Goal: Communication & Community: Answer question/provide support

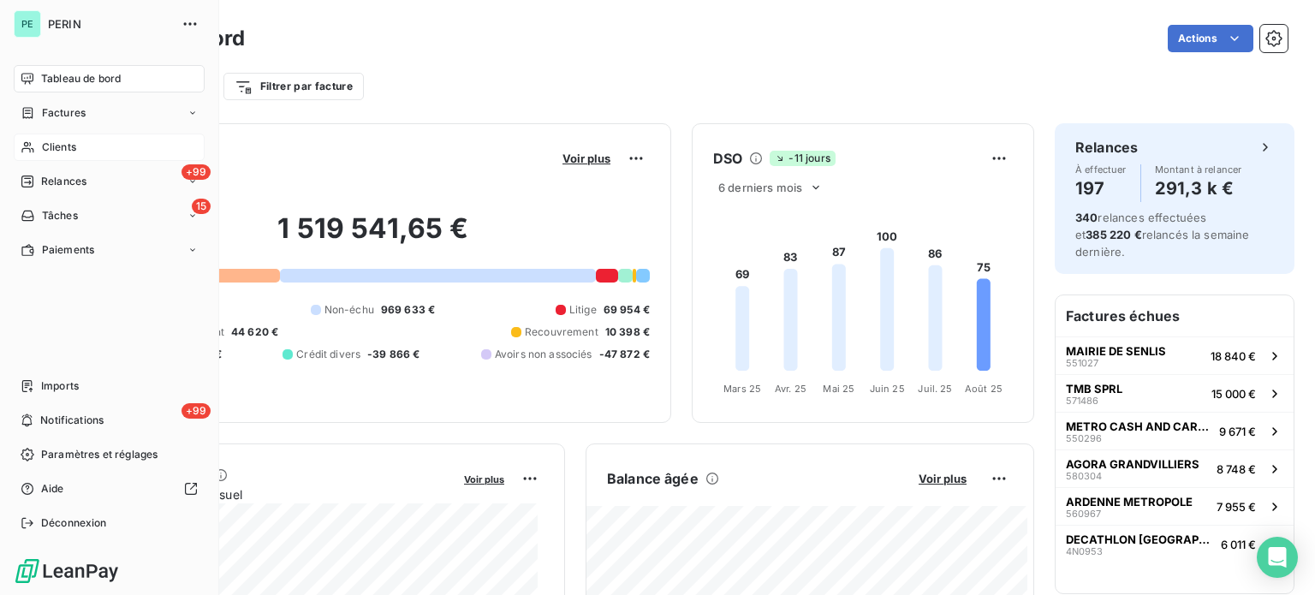
click at [58, 146] on span "Clients" at bounding box center [59, 147] width 34 height 15
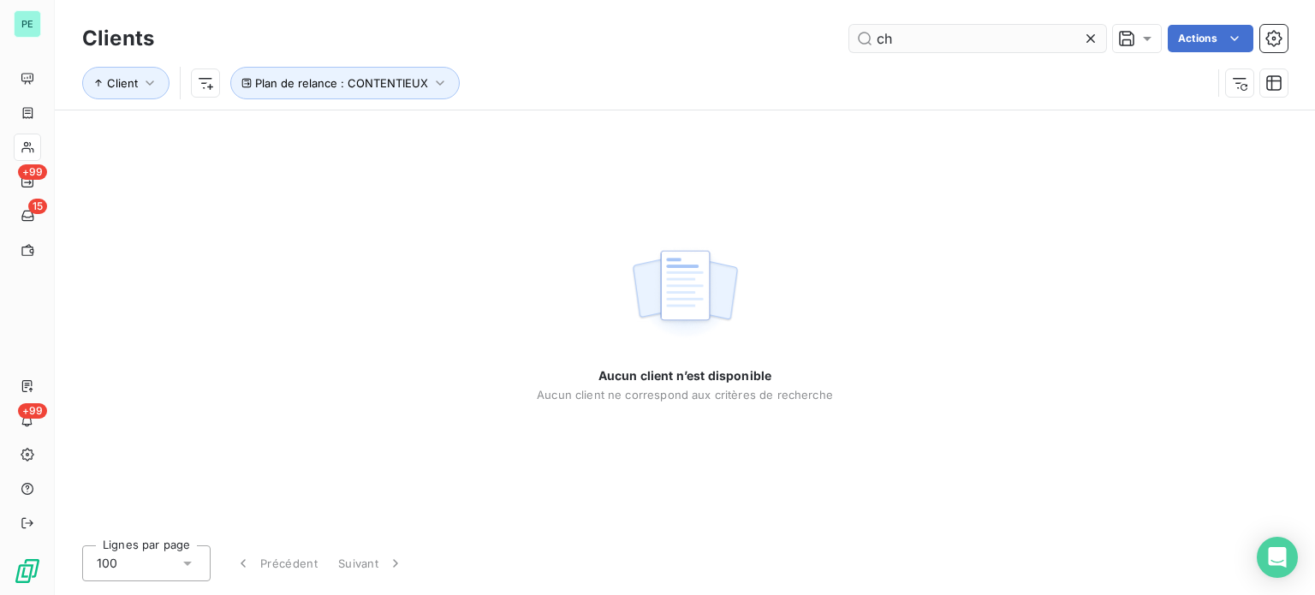
type input "c"
click at [279, 85] on span "Plan de relance : CONTENTIEUX" at bounding box center [341, 83] width 173 height 14
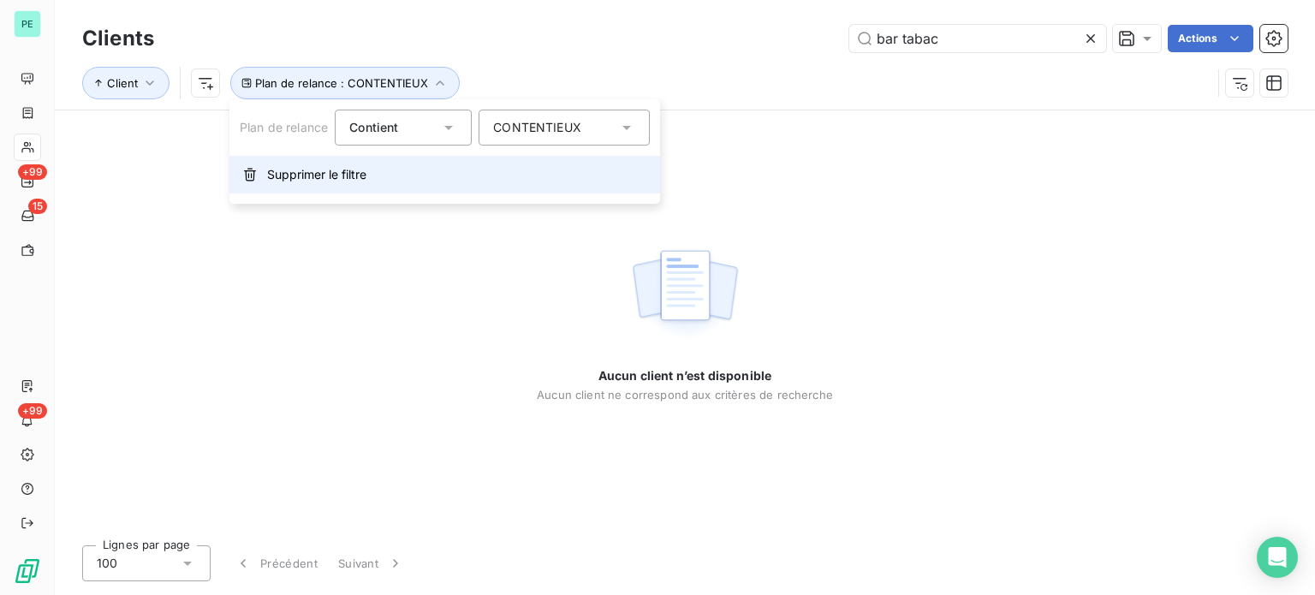
click at [308, 177] on span "Supprimer le filtre" at bounding box center [316, 174] width 99 height 17
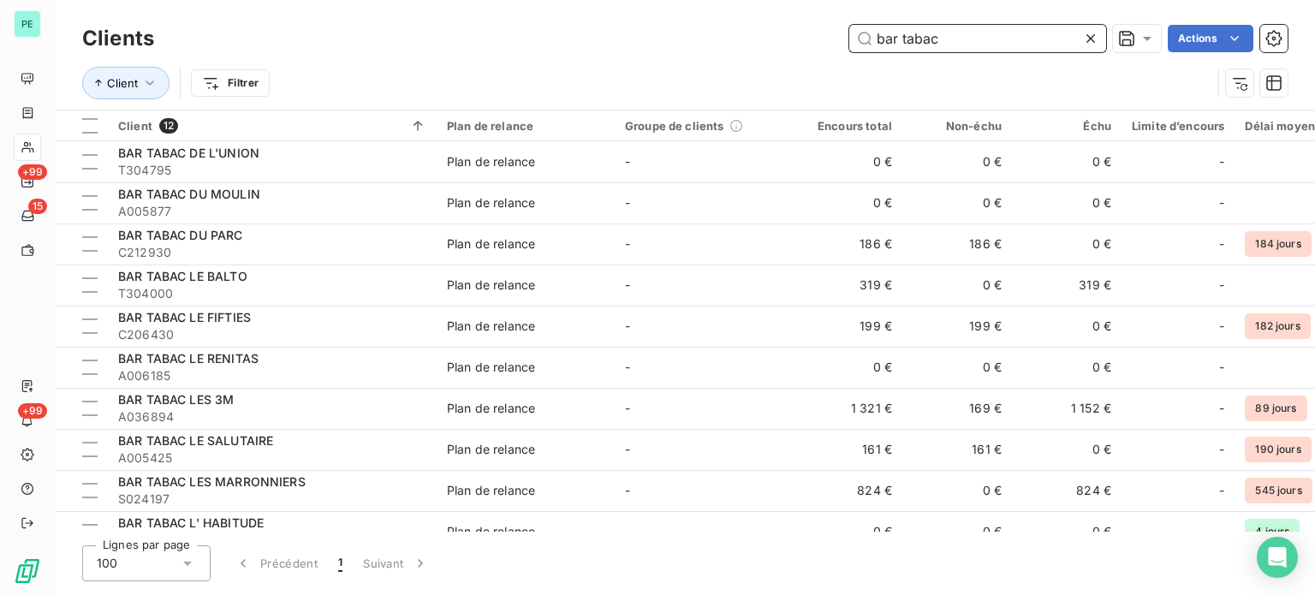
drag, startPoint x: 969, startPoint y: 44, endPoint x: 759, endPoint y: 23, distance: 210.7
click at [759, 23] on div "Clients bar tabac Actions" at bounding box center [684, 39] width 1205 height 36
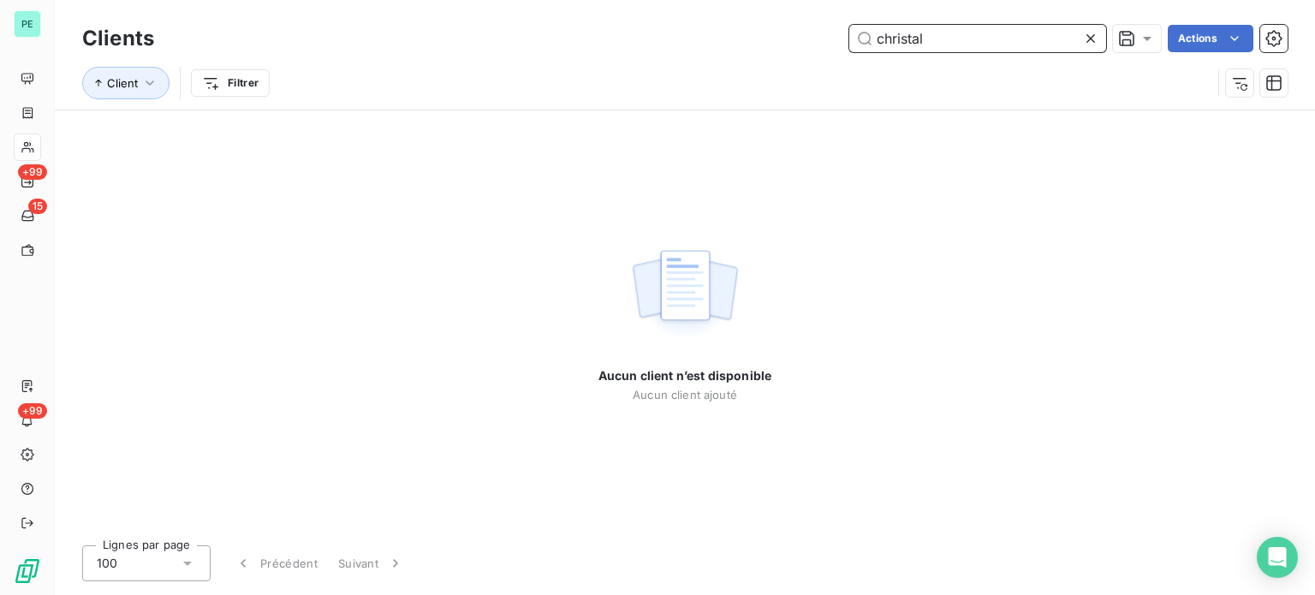
click at [1055, 43] on input "christal" at bounding box center [977, 38] width 257 height 27
click at [877, 39] on input "christal" at bounding box center [977, 38] width 257 height 27
type input "le [DEMOGRAPHIC_DATA]"
drag, startPoint x: 962, startPoint y: 46, endPoint x: 818, endPoint y: 38, distance: 144.1
click at [818, 38] on div "le christal Actions" at bounding box center [731, 38] width 1113 height 27
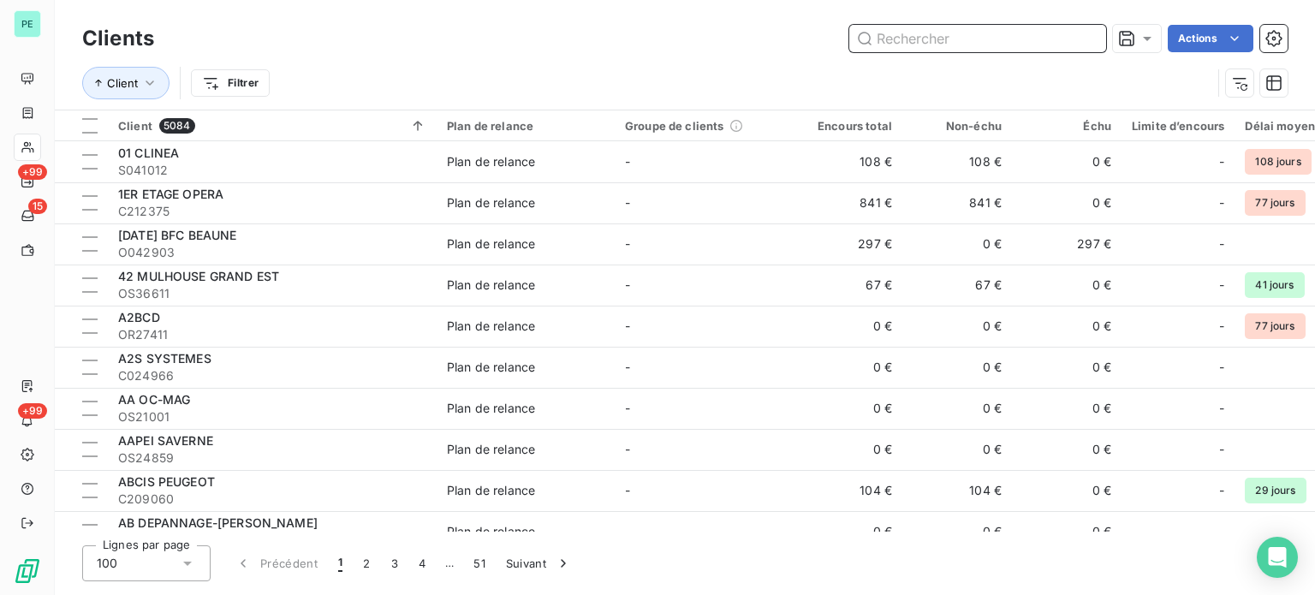
click at [942, 40] on input "text" at bounding box center [977, 38] width 257 height 27
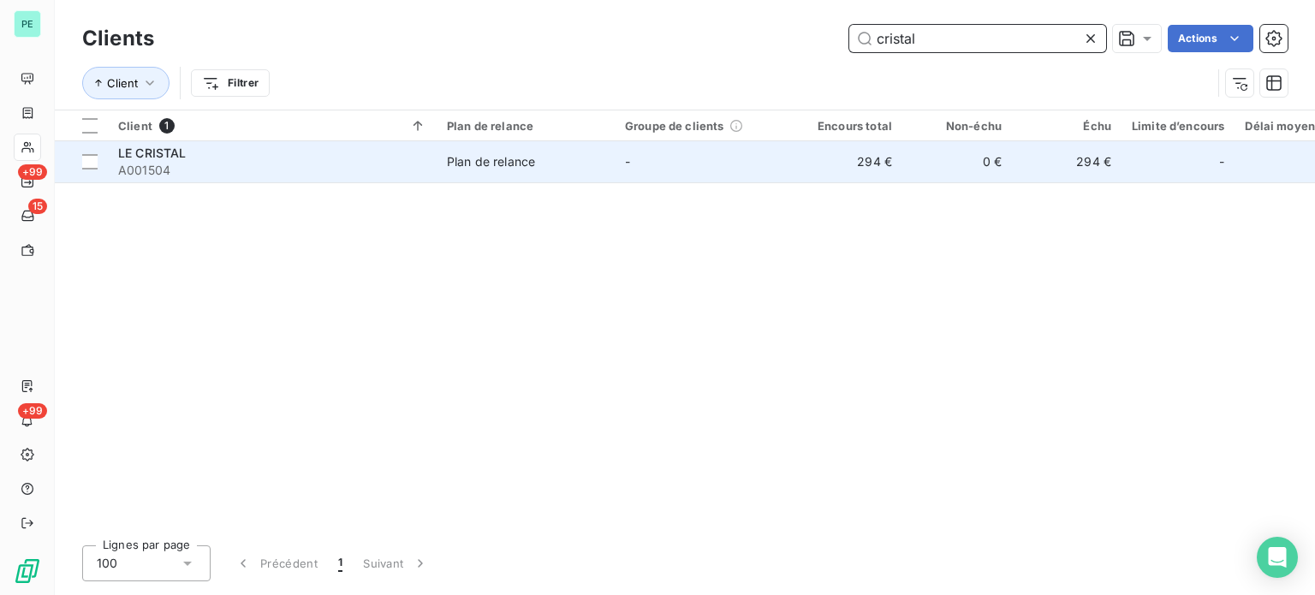
type input "cristal"
click at [900, 163] on td "294 €" at bounding box center [848, 161] width 110 height 41
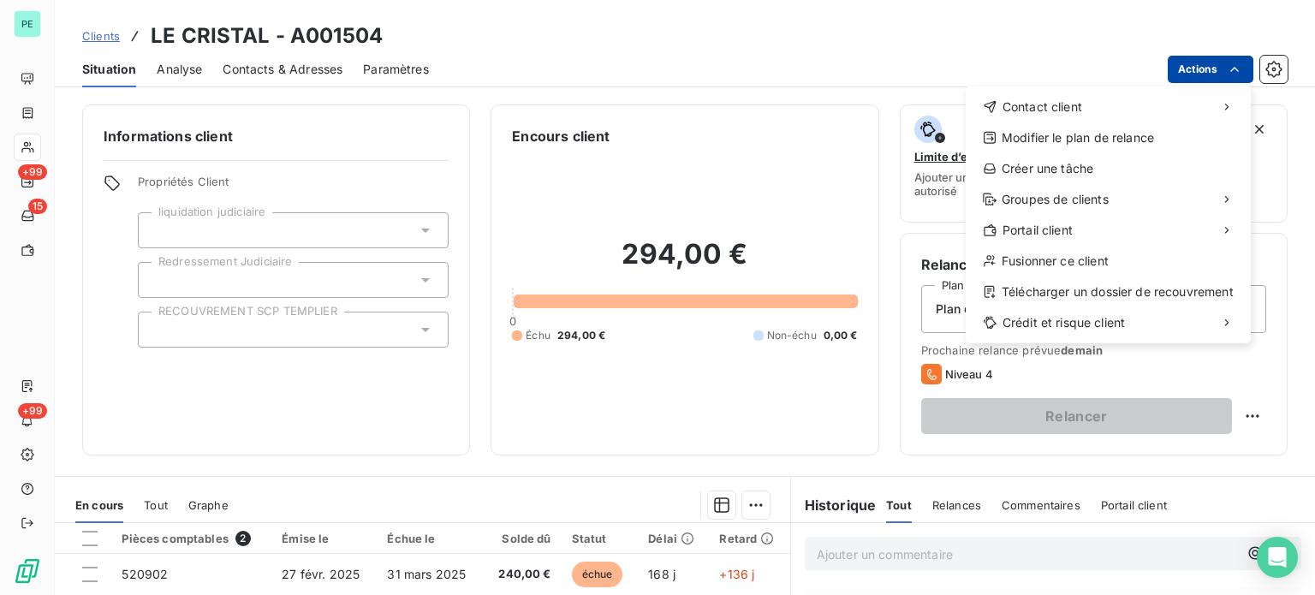
click at [1210, 64] on html "PE +99 15 +99 Clients LE CRISTAL - A001504 Situation Analyse Contacts & Adresse…" at bounding box center [657, 297] width 1315 height 595
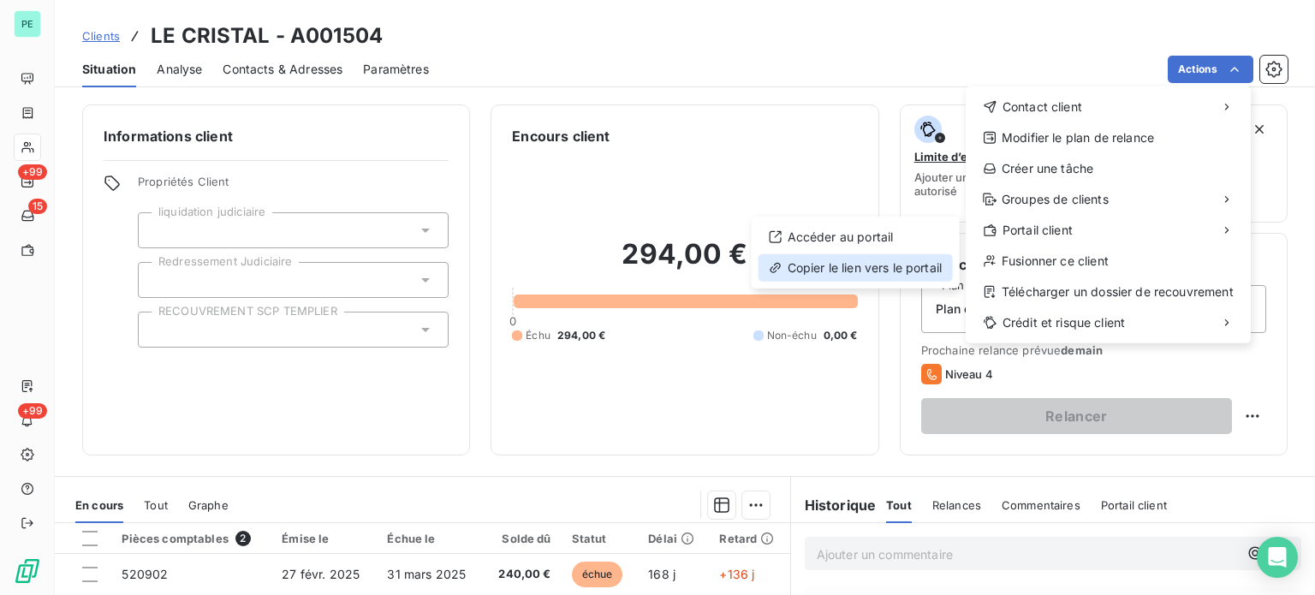
click at [883, 271] on div "Copier le lien vers le portail" at bounding box center [855, 267] width 194 height 27
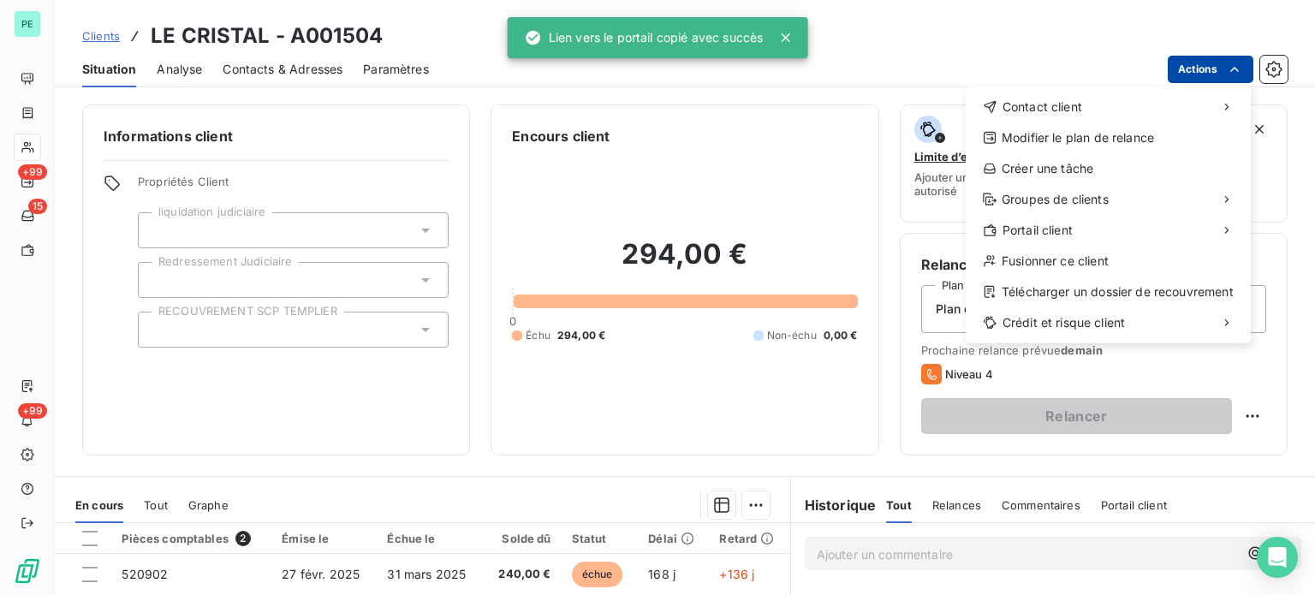
click at [1192, 64] on html "PE +99 15 +99 Clients LE CRISTAL - A001504 Situation Analyse Contacts & Adresse…" at bounding box center [657, 297] width 1315 height 595
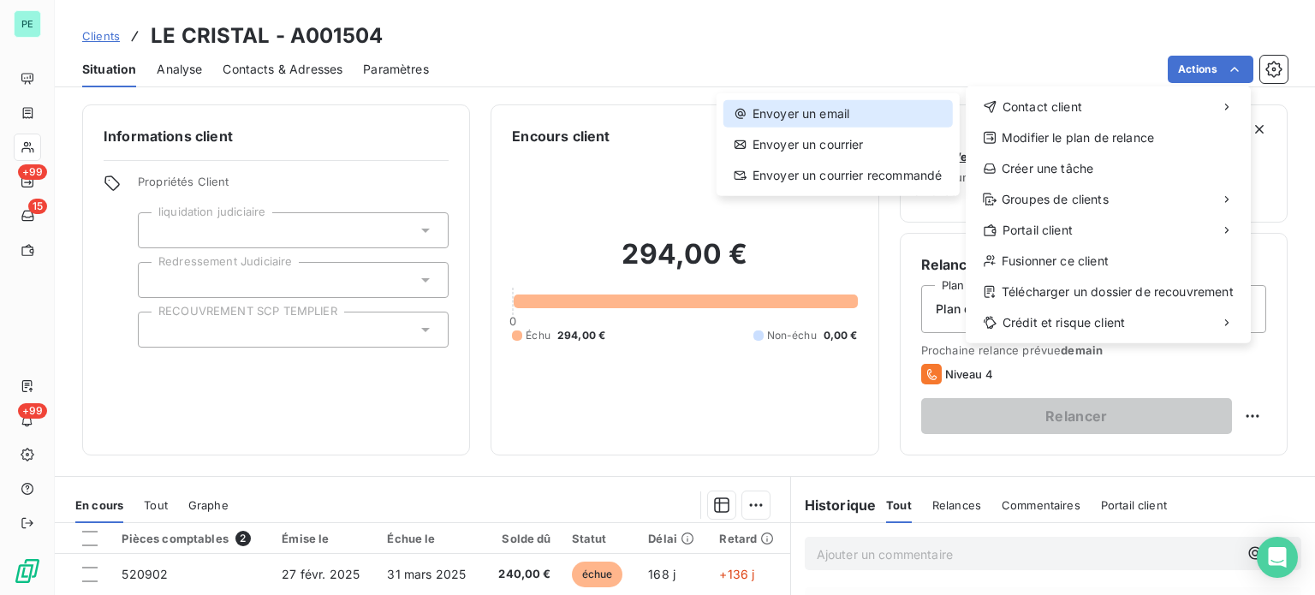
click at [877, 116] on div "Envoyer un email" at bounding box center [837, 113] width 229 height 27
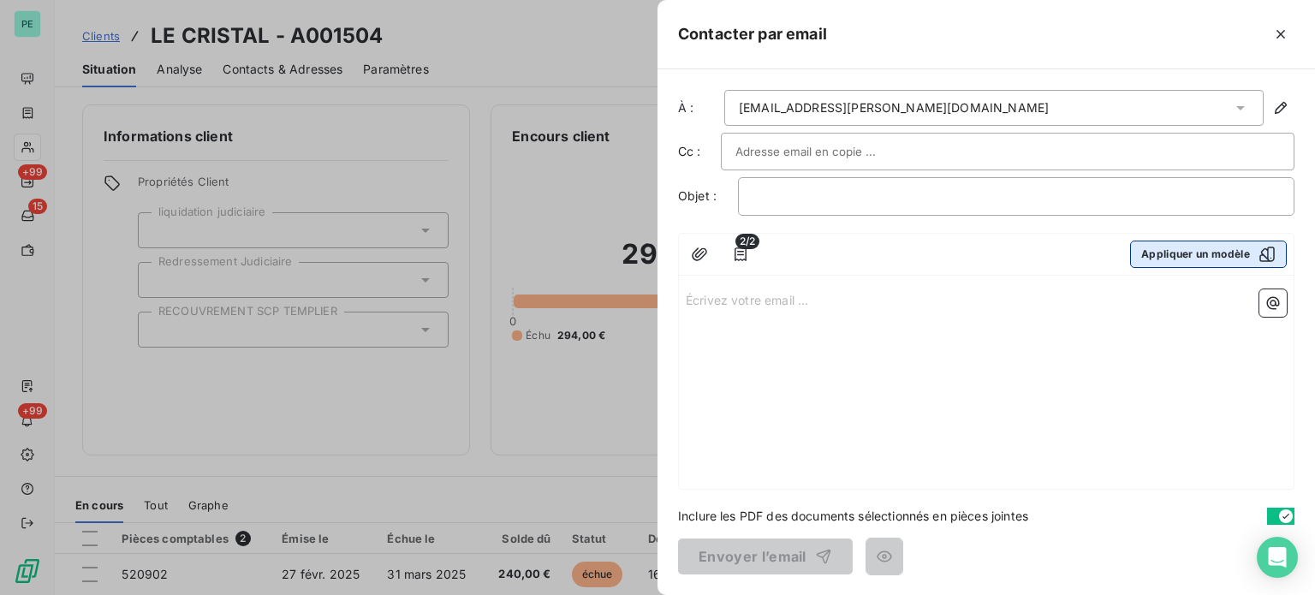
click at [1159, 253] on button "Appliquer un modèle" at bounding box center [1208, 254] width 157 height 27
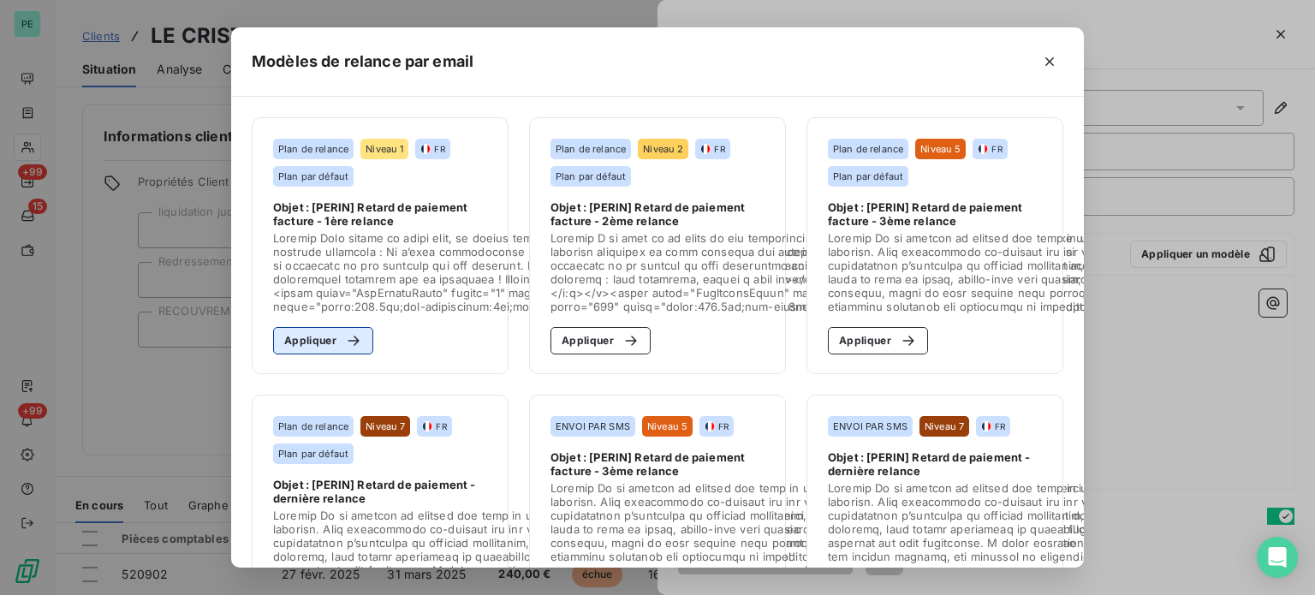
click at [300, 341] on button "Appliquer" at bounding box center [323, 340] width 100 height 27
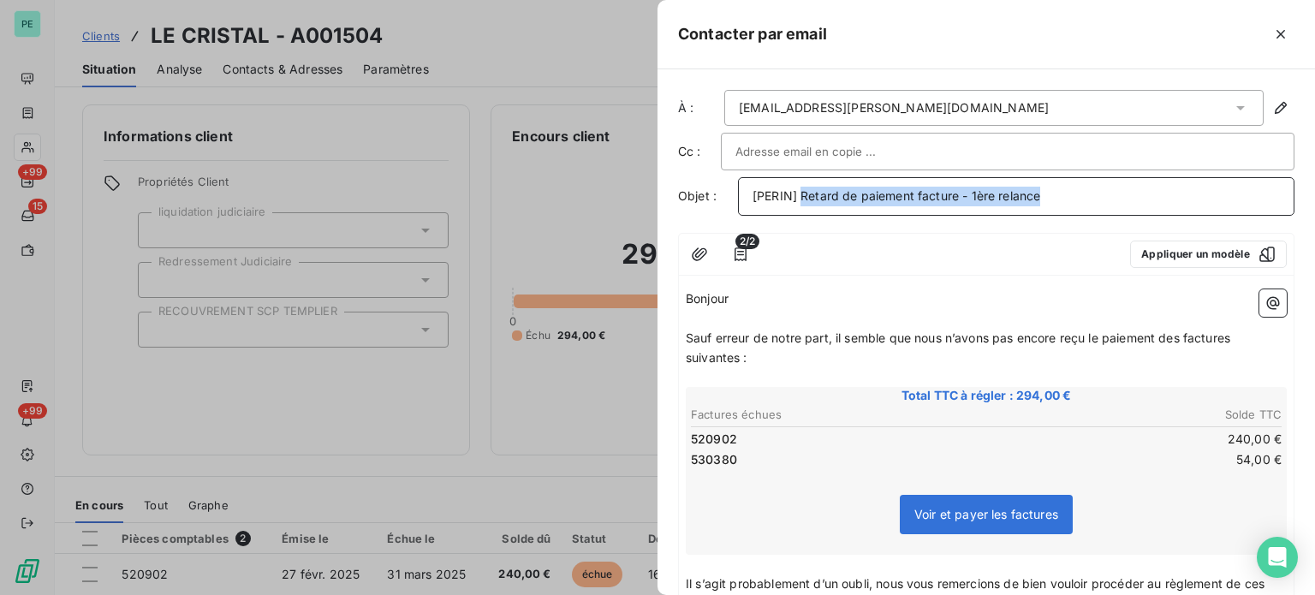
drag, startPoint x: 800, startPoint y: 197, endPoint x: 1127, endPoint y: 197, distance: 326.2
click at [1127, 197] on p "[PERIN] Retard de paiement facture - 1ère relance" at bounding box center [1015, 197] width 527 height 20
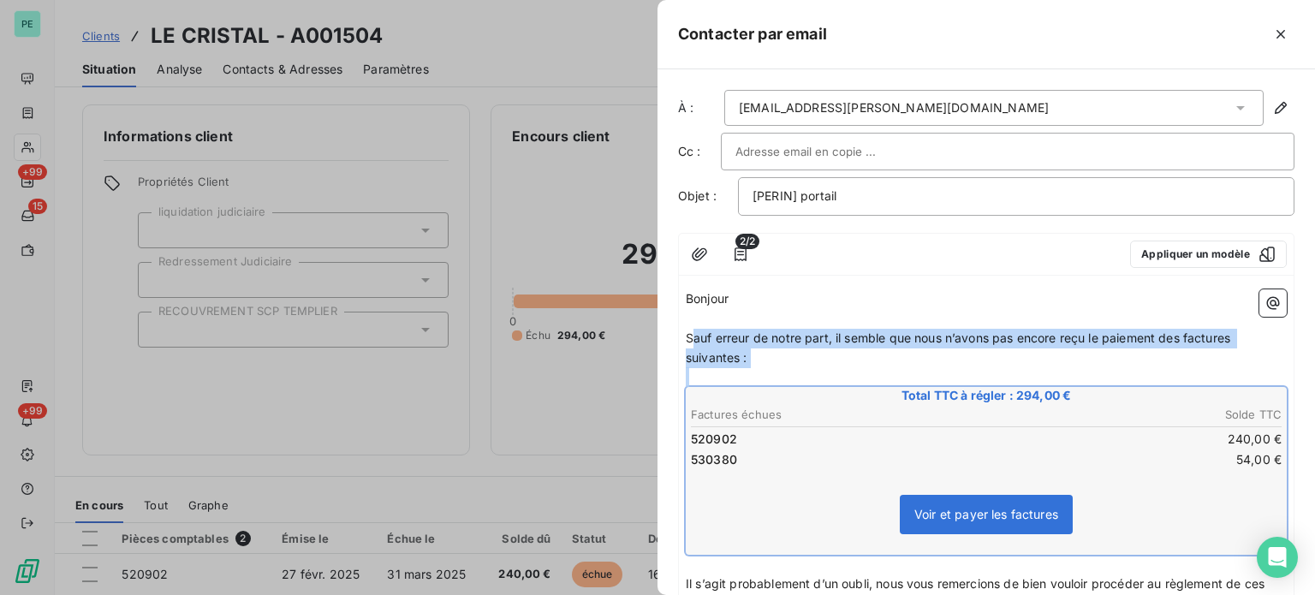
drag, startPoint x: 689, startPoint y: 335, endPoint x: 1027, endPoint y: 456, distance: 359.3
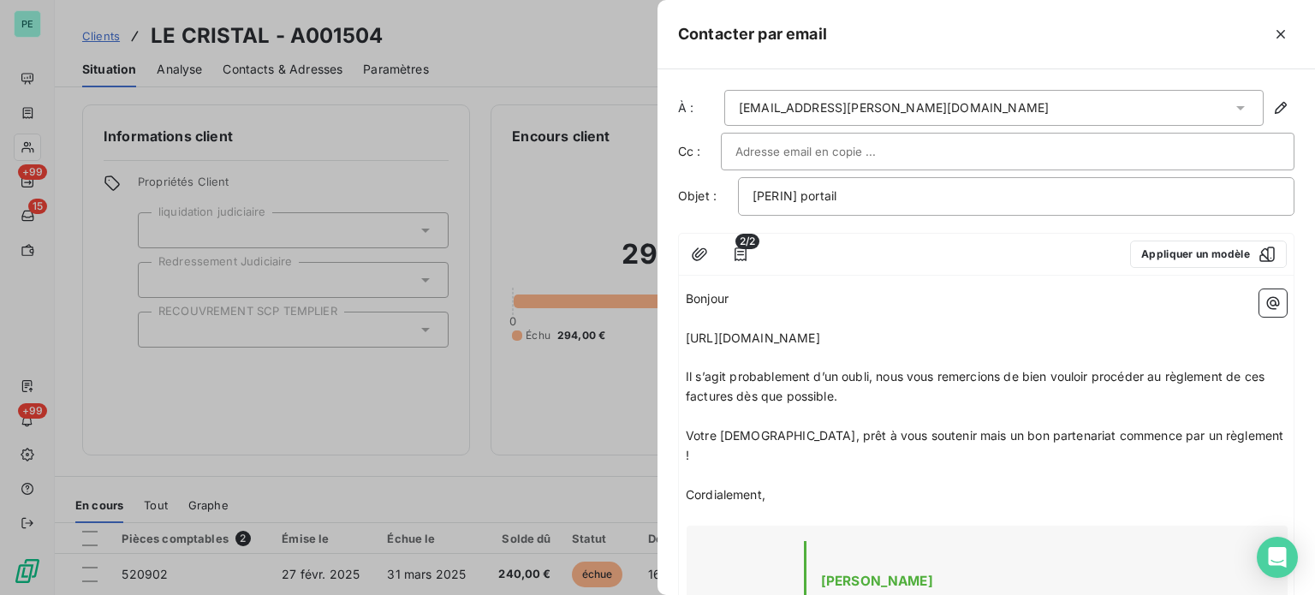
click at [729, 309] on p "﻿" at bounding box center [986, 319] width 601 height 20
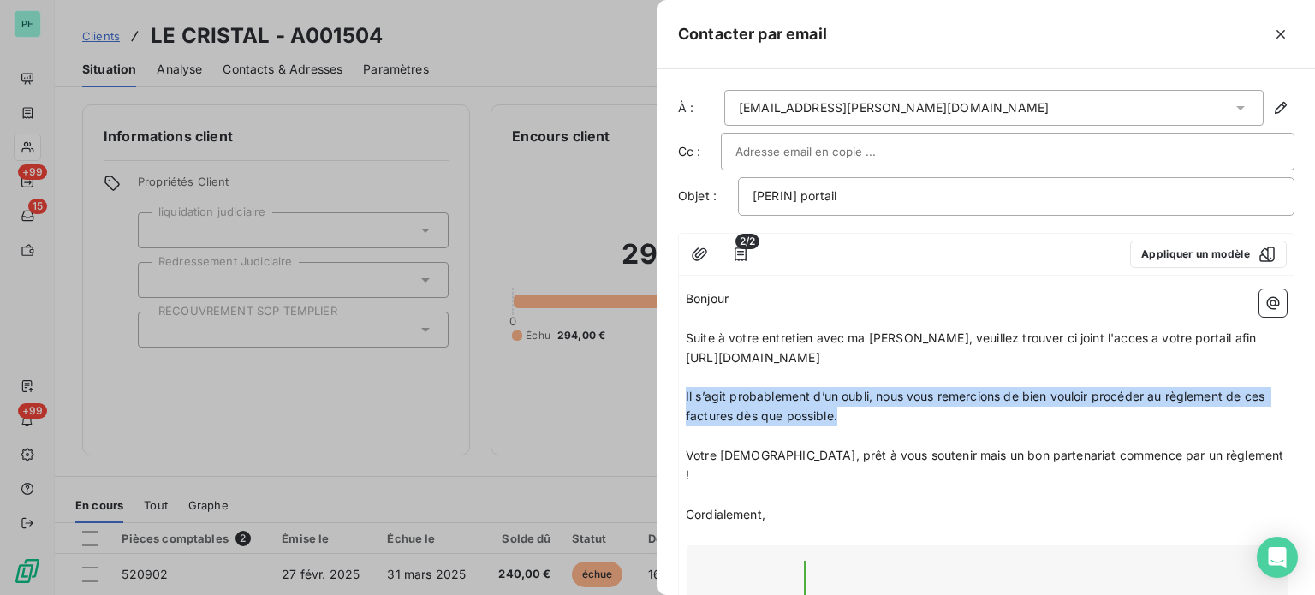
drag, startPoint x: 838, startPoint y: 454, endPoint x: 683, endPoint y: 425, distance: 157.5
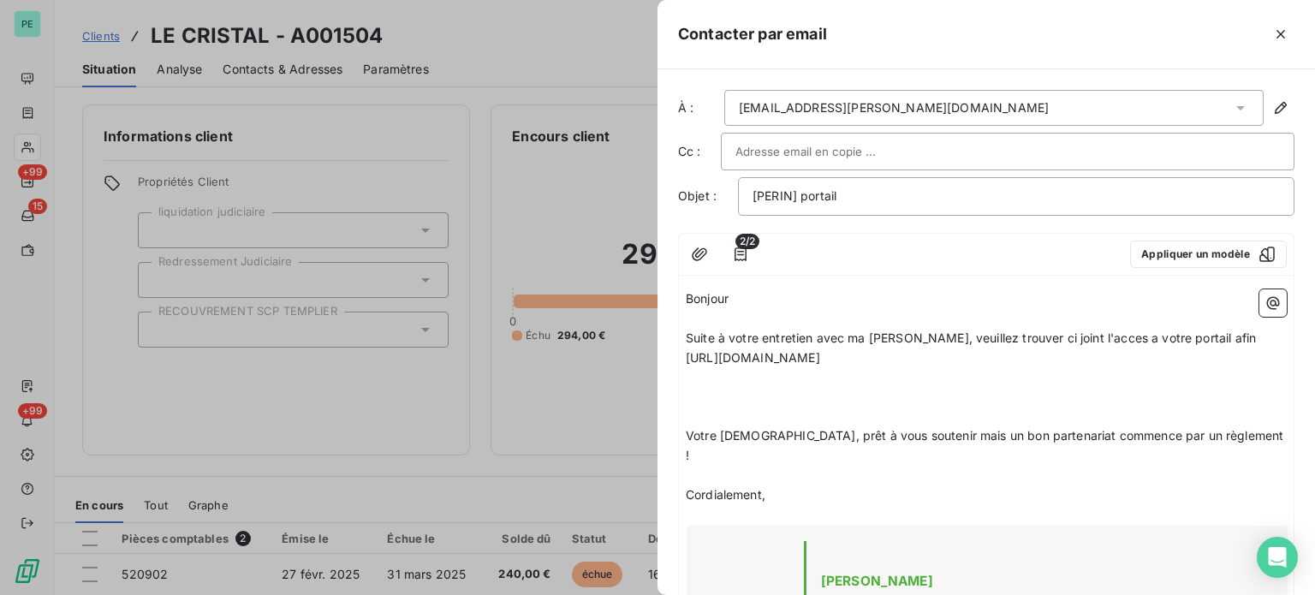
click at [1091, 336] on span "Suite à votre entretien avec ma [PERSON_NAME], veuillez trouver ci joint l'acce…" at bounding box center [971, 337] width 570 height 15
click at [1233, 337] on p "Suite à votre entretien avec ma collègue, veuillez trouver ci joint l'acces a v…" at bounding box center [986, 339] width 601 height 20
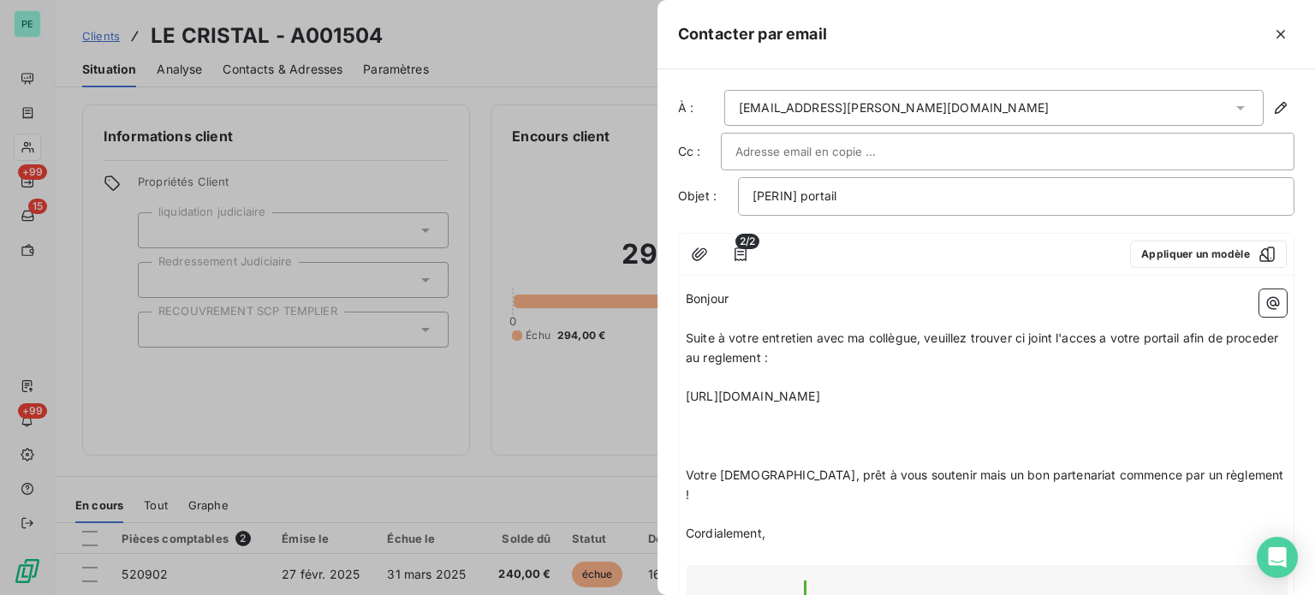
click at [705, 354] on span "Suite à votre entretien avec ma collègue, veuillez trouver ci joint l'acces a v…" at bounding box center [984, 347] width 596 height 34
click at [784, 356] on span "Suite à votre entretien avec ma collègue, veuillez trouver ci joint l'accès a v…" at bounding box center [984, 347] width 596 height 34
drag, startPoint x: 800, startPoint y: 199, endPoint x: 847, endPoint y: 197, distance: 46.3
click at [847, 197] on p "[PERIN] portail" at bounding box center [1015, 197] width 527 height 20
click at [781, 150] on input "text" at bounding box center [827, 152] width 184 height 26
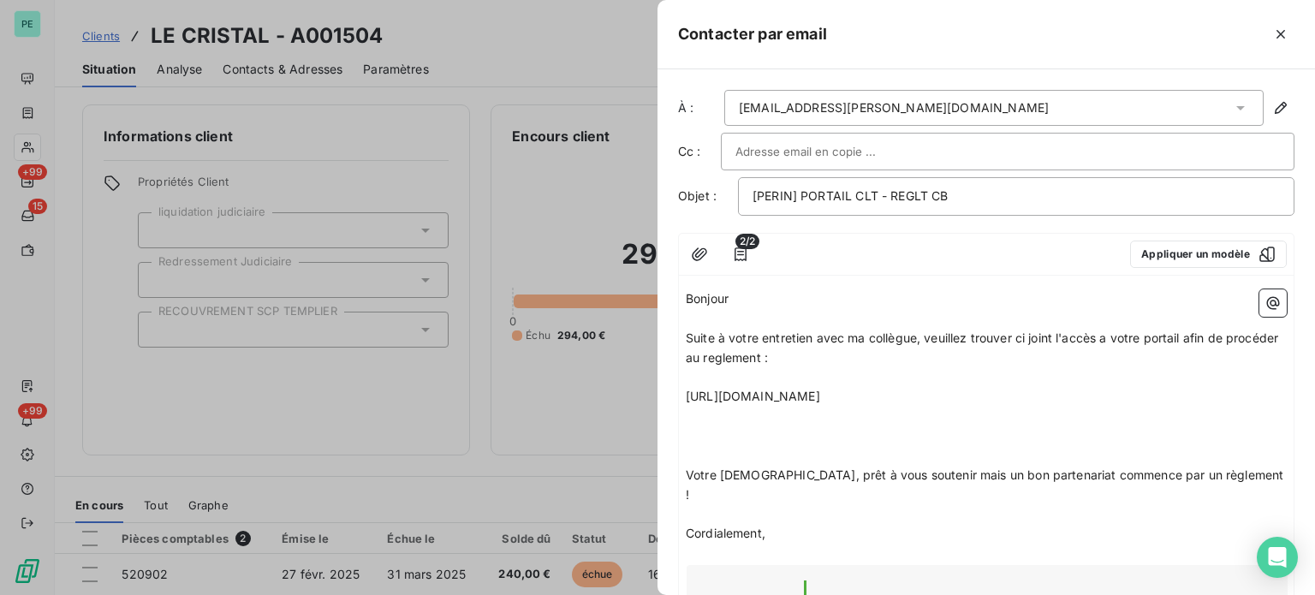
click at [1123, 146] on div at bounding box center [1007, 152] width 544 height 26
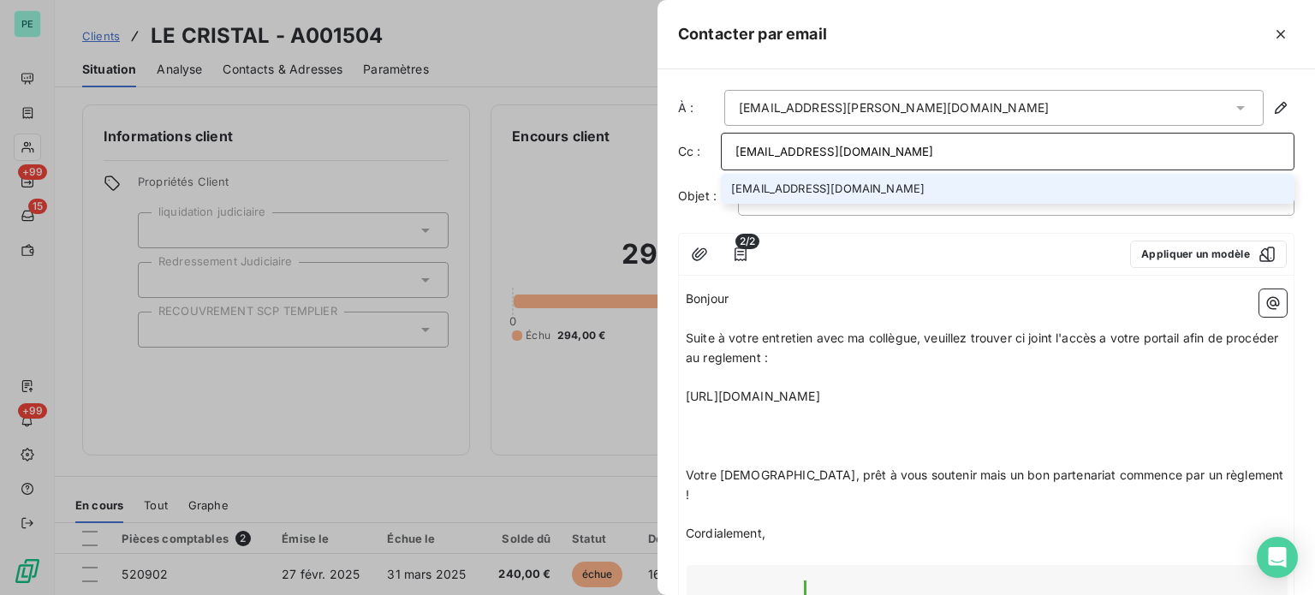
type input "[EMAIL_ADDRESS][DOMAIN_NAME]"
click at [883, 191] on li "[EMAIL_ADDRESS][DOMAIN_NAME]" at bounding box center [1008, 189] width 574 height 30
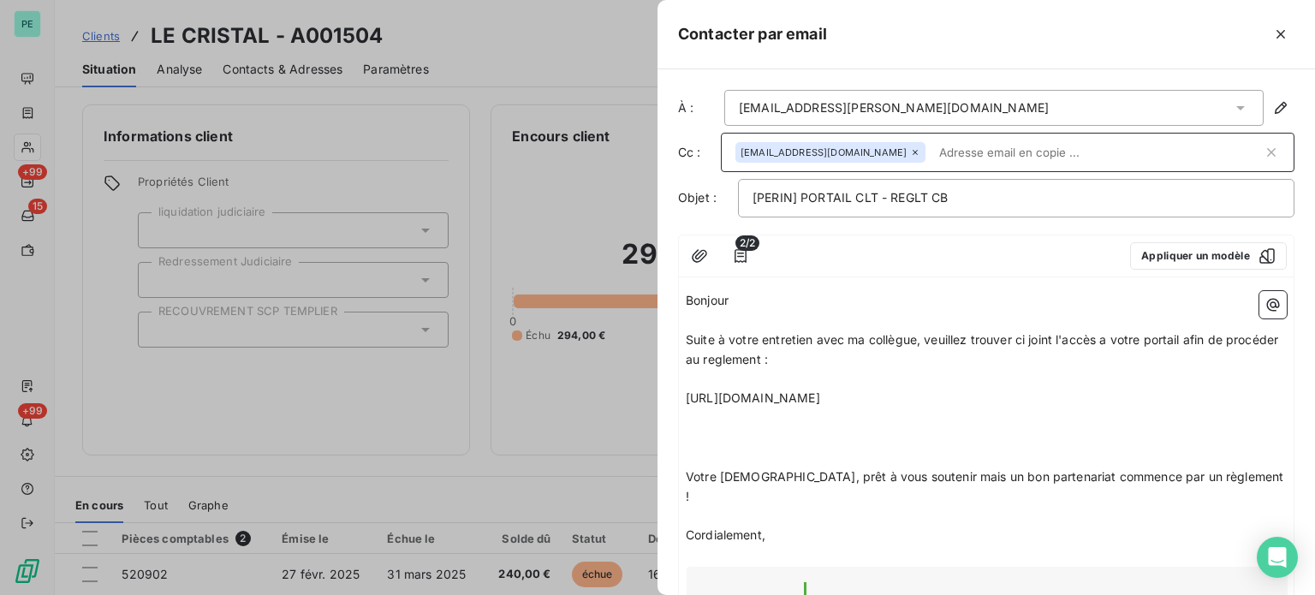
click at [976, 107] on div "[EMAIL_ADDRESS][PERSON_NAME][DOMAIN_NAME]" at bounding box center [993, 108] width 539 height 36
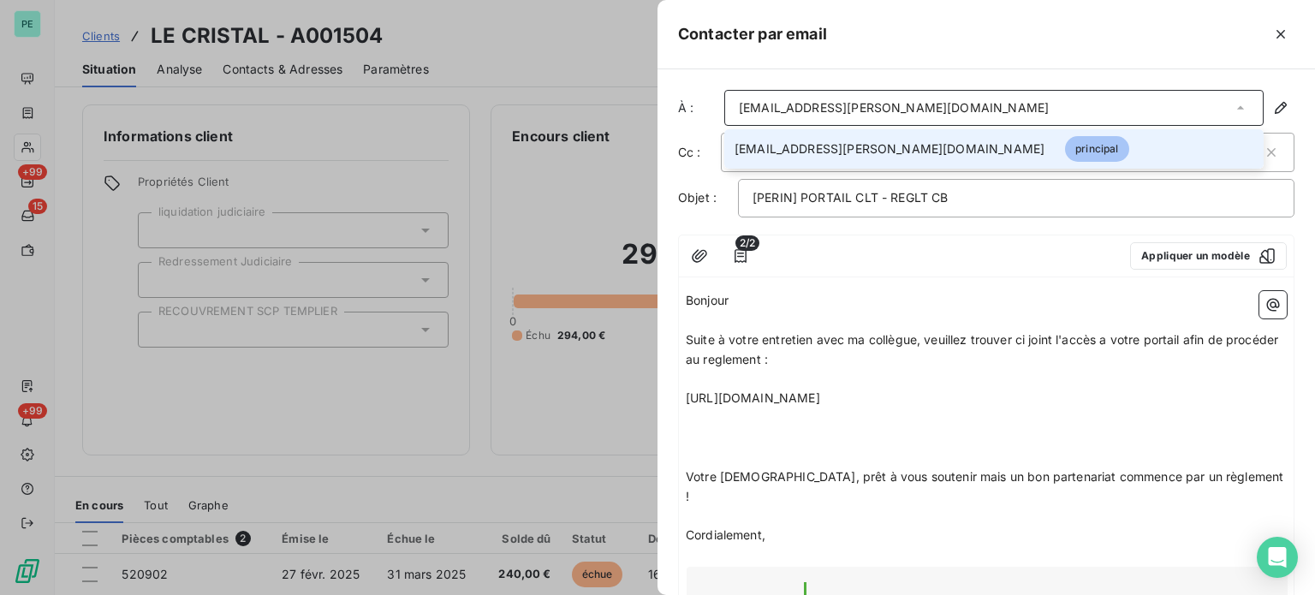
click at [976, 107] on div "[EMAIL_ADDRESS][PERSON_NAME][DOMAIN_NAME]" at bounding box center [993, 108] width 539 height 36
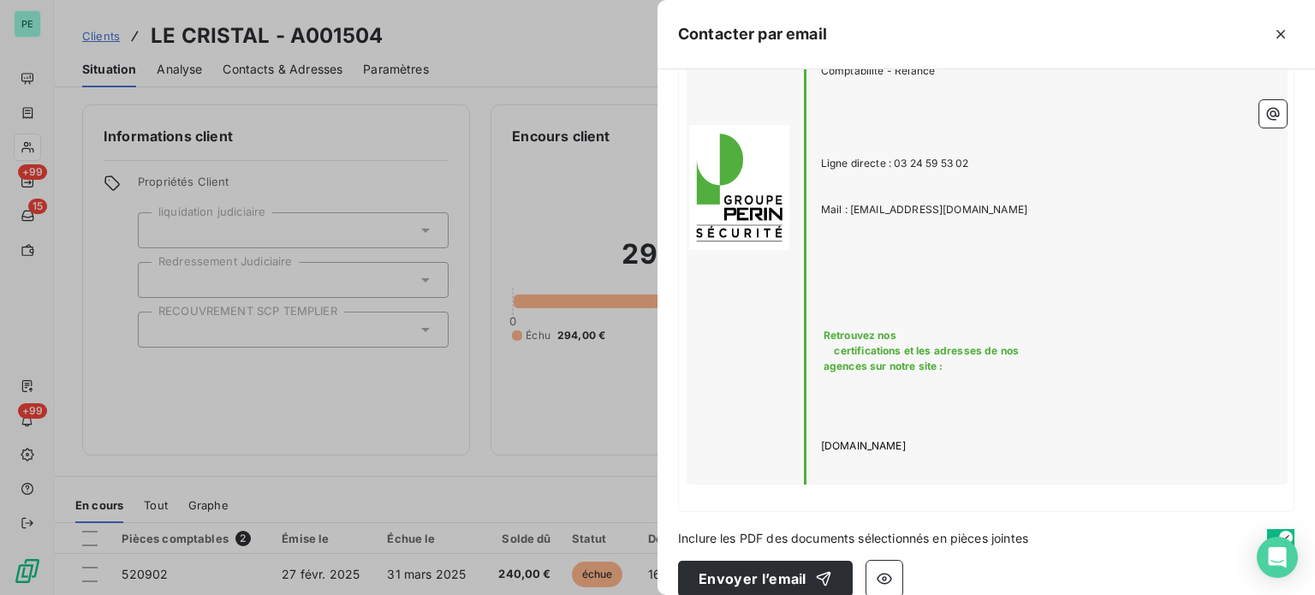
scroll to position [639, 0]
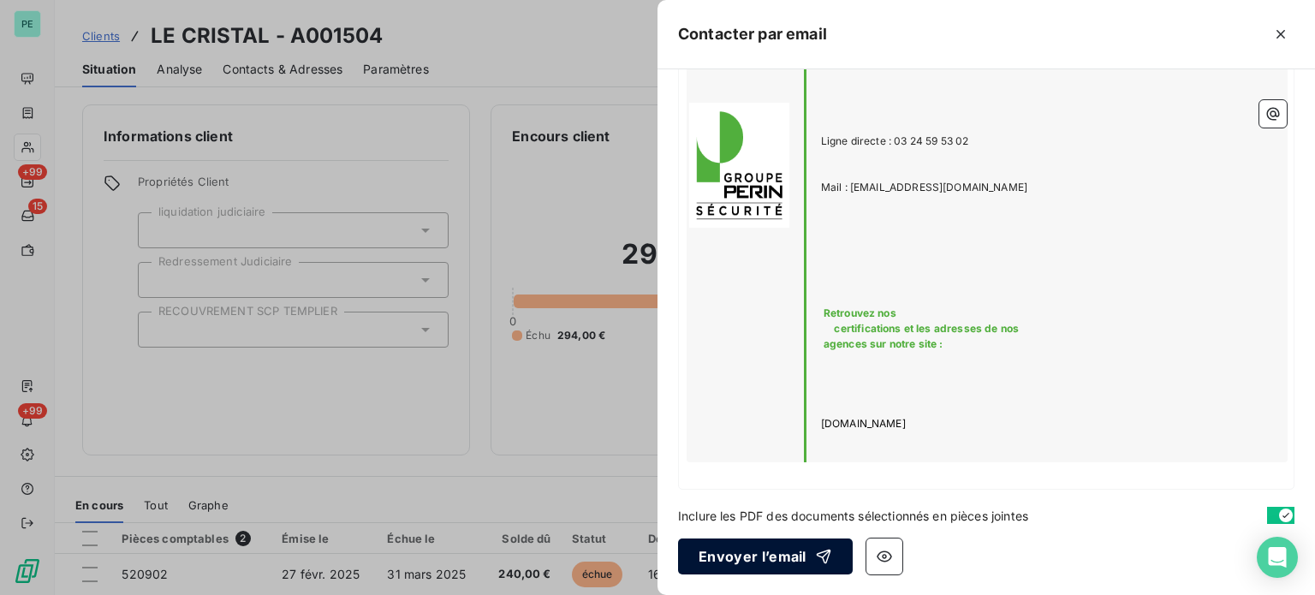
click at [757, 552] on button "Envoyer l’email" at bounding box center [765, 556] width 175 height 36
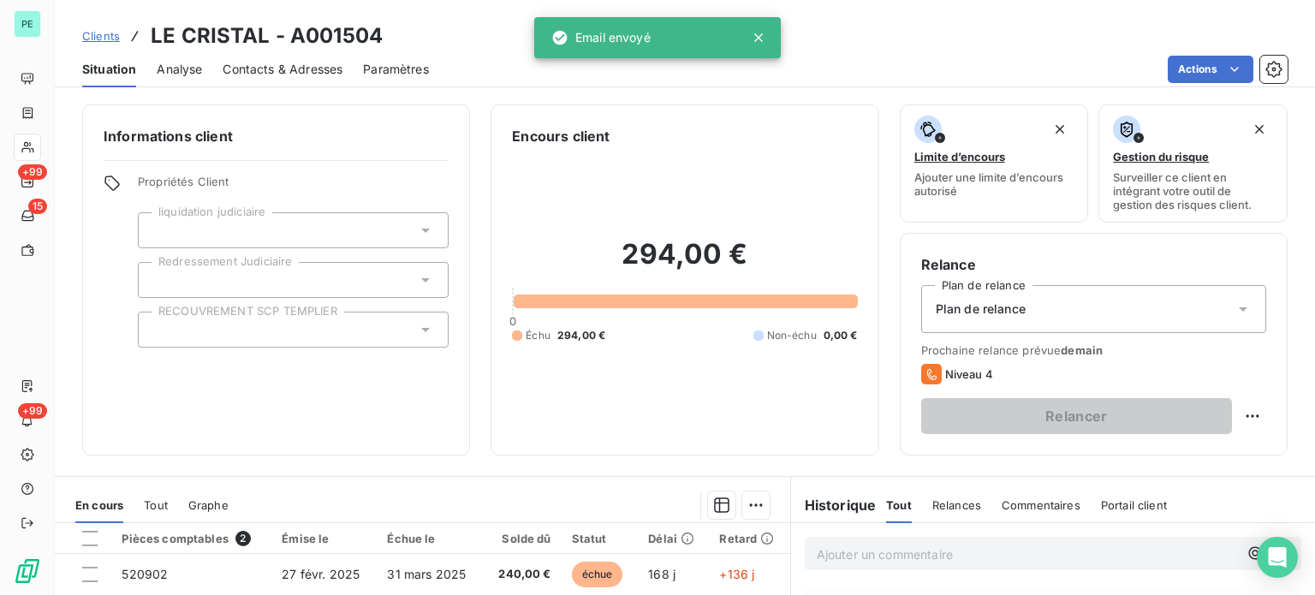
click at [253, 62] on span "Contacts & Adresses" at bounding box center [283, 69] width 120 height 17
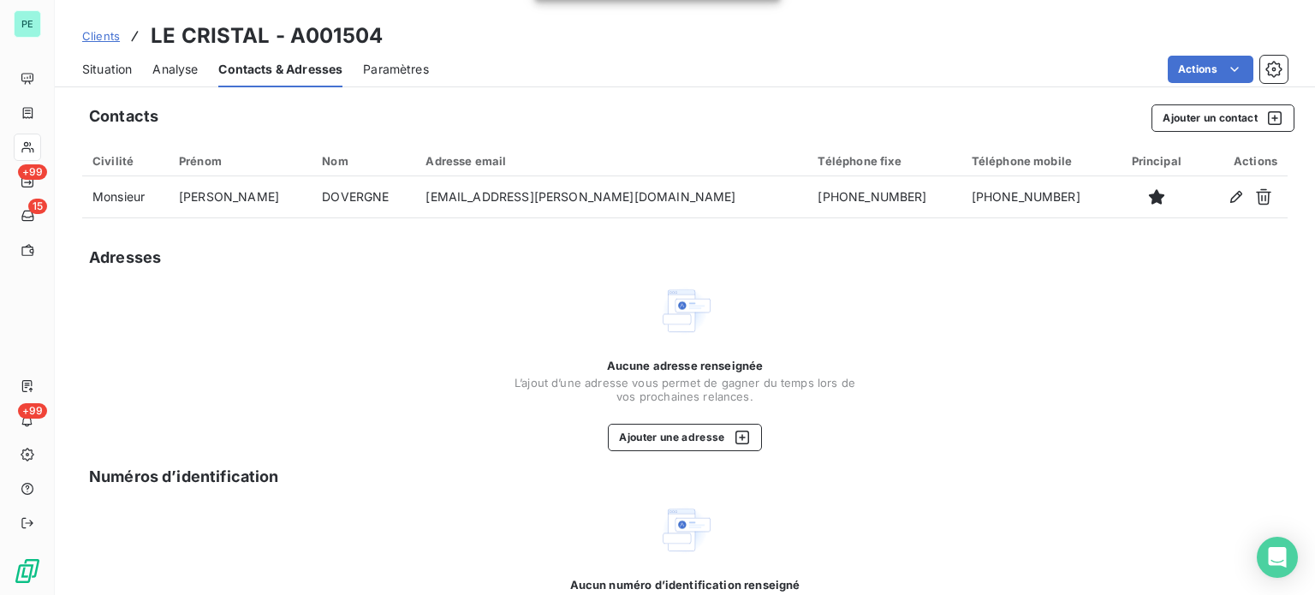
click at [92, 33] on span "Clients" at bounding box center [101, 36] width 38 height 14
